Goal: Transaction & Acquisition: Purchase product/service

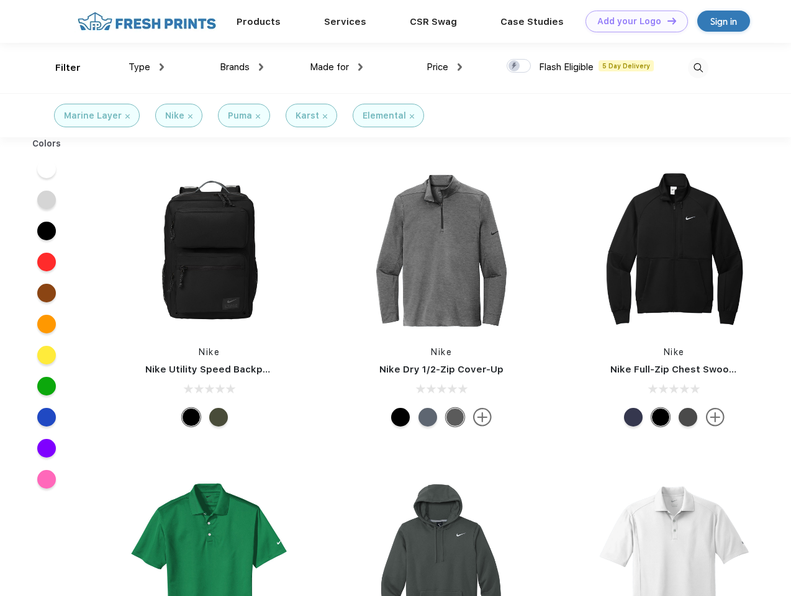
click at [632, 21] on link "Add your Logo Design Tool" at bounding box center [637, 22] width 102 height 22
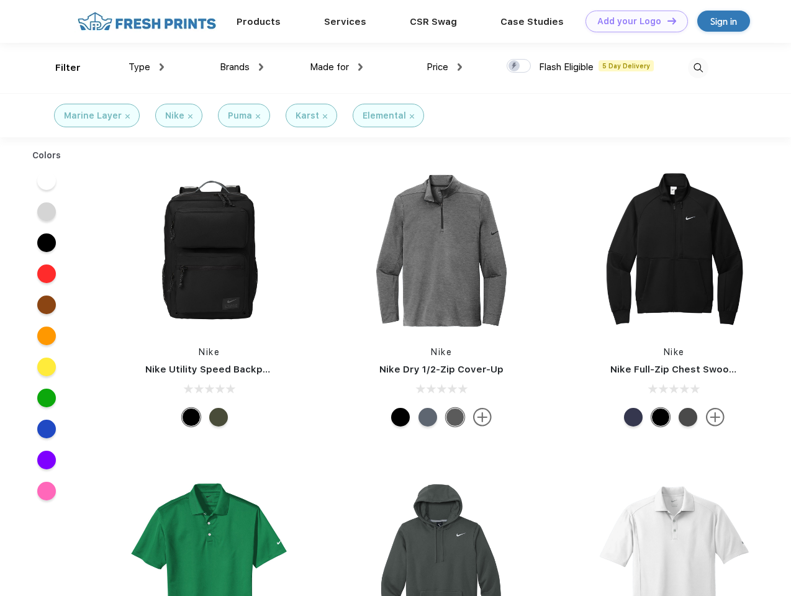
click at [0, 0] on div "Design Tool" at bounding box center [0, 0] width 0 height 0
click at [666, 20] on link "Add your Logo Design Tool" at bounding box center [637, 22] width 102 height 22
click at [60, 68] on div "Filter" at bounding box center [67, 68] width 25 height 14
click at [147, 67] on span "Type" at bounding box center [140, 66] width 22 height 11
click at [242, 67] on span "Brands" at bounding box center [235, 66] width 30 height 11
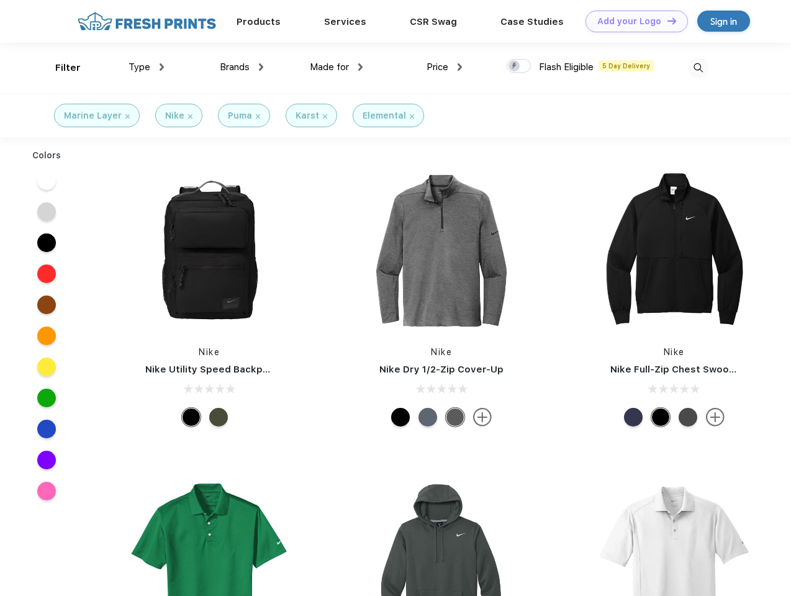
click at [337, 67] on span "Made for" at bounding box center [329, 66] width 39 height 11
click at [445, 67] on span "Price" at bounding box center [438, 66] width 22 height 11
click at [519, 66] on div at bounding box center [519, 66] width 24 height 14
click at [515, 66] on input "checkbox" at bounding box center [511, 62] width 8 height 8
click at [698, 68] on img at bounding box center [698, 68] width 20 height 20
